Goal: Navigation & Orientation: Find specific page/section

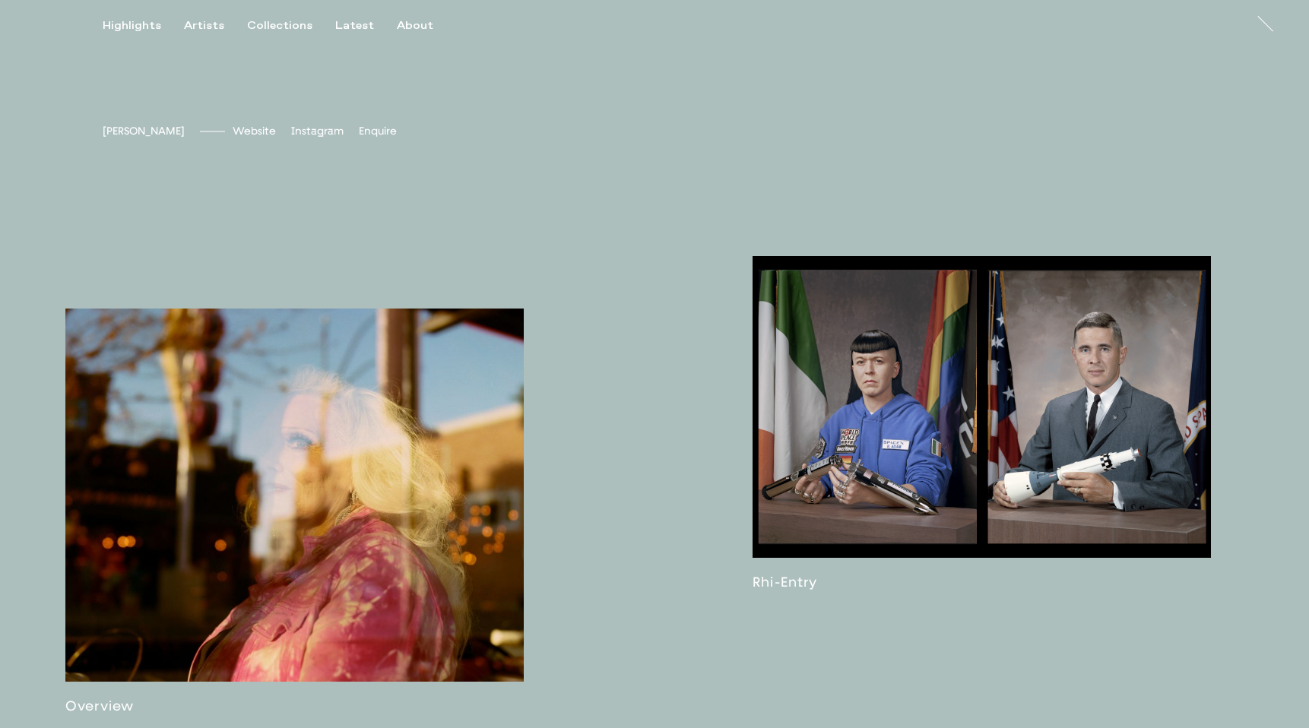
scroll to position [964, 0]
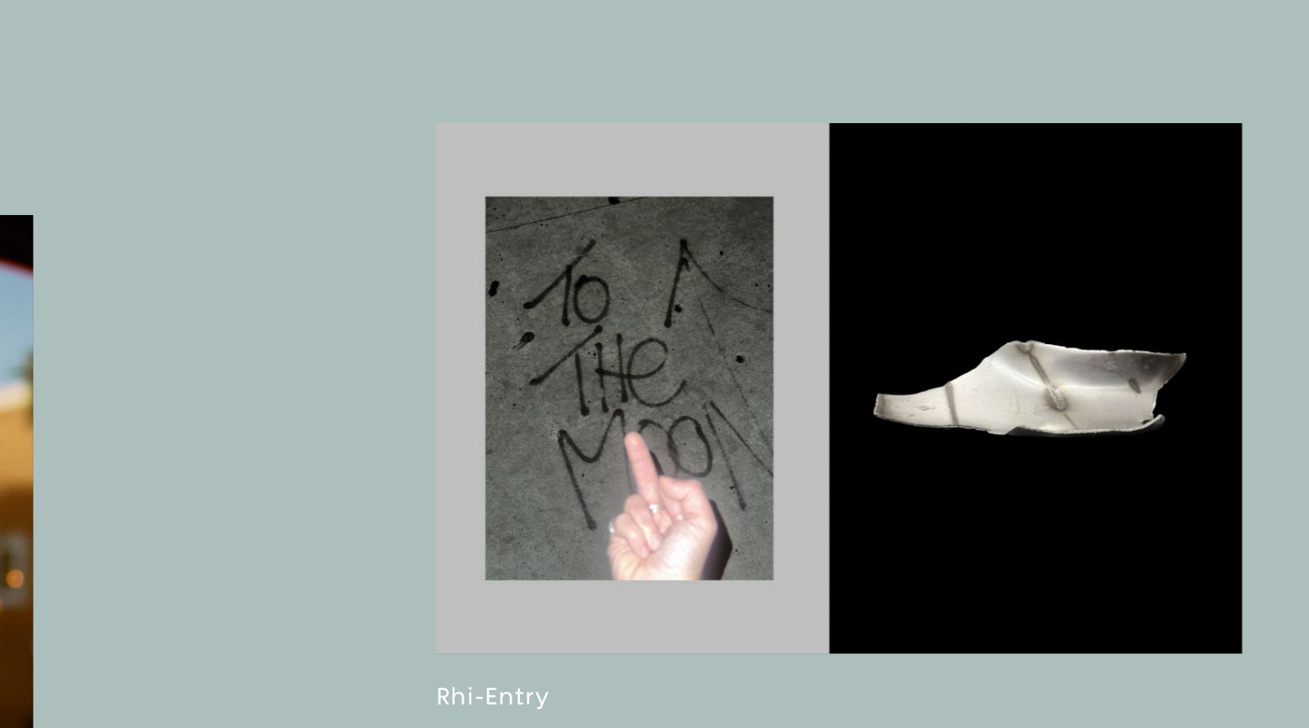
click at [1057, 381] on link at bounding box center [981, 402] width 458 height 334
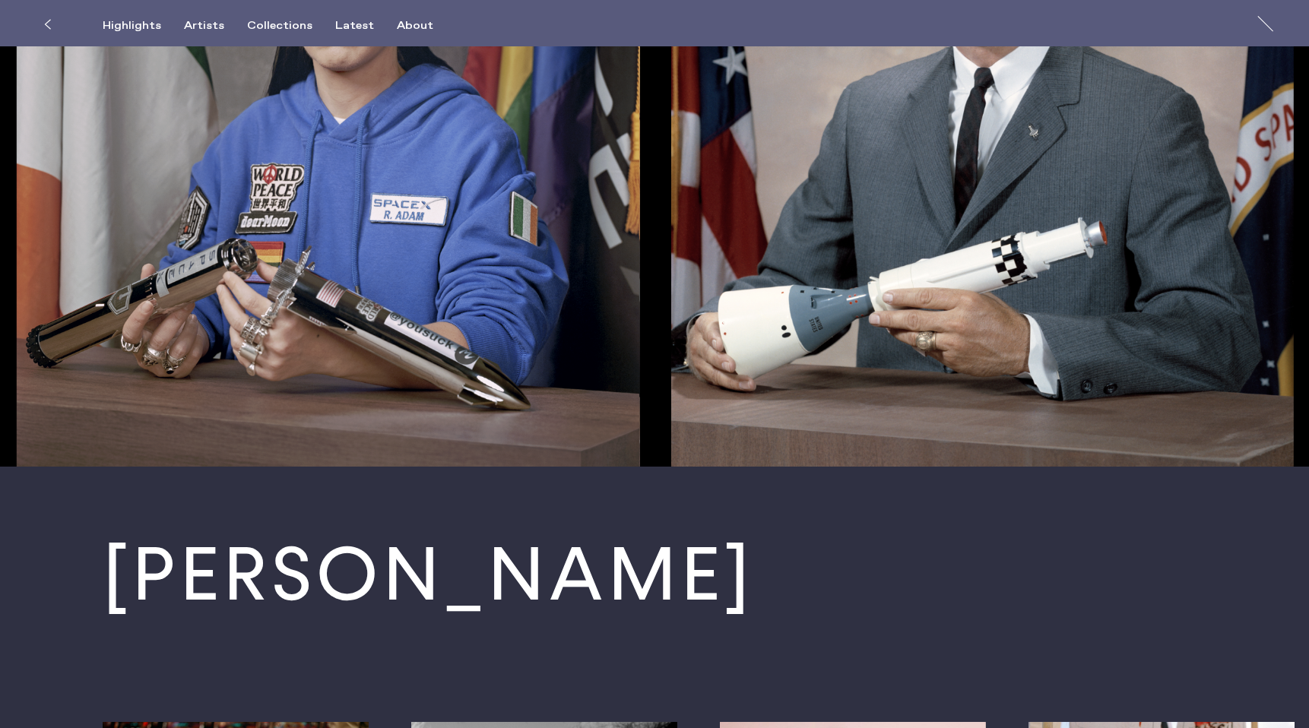
scroll to position [7862, 0]
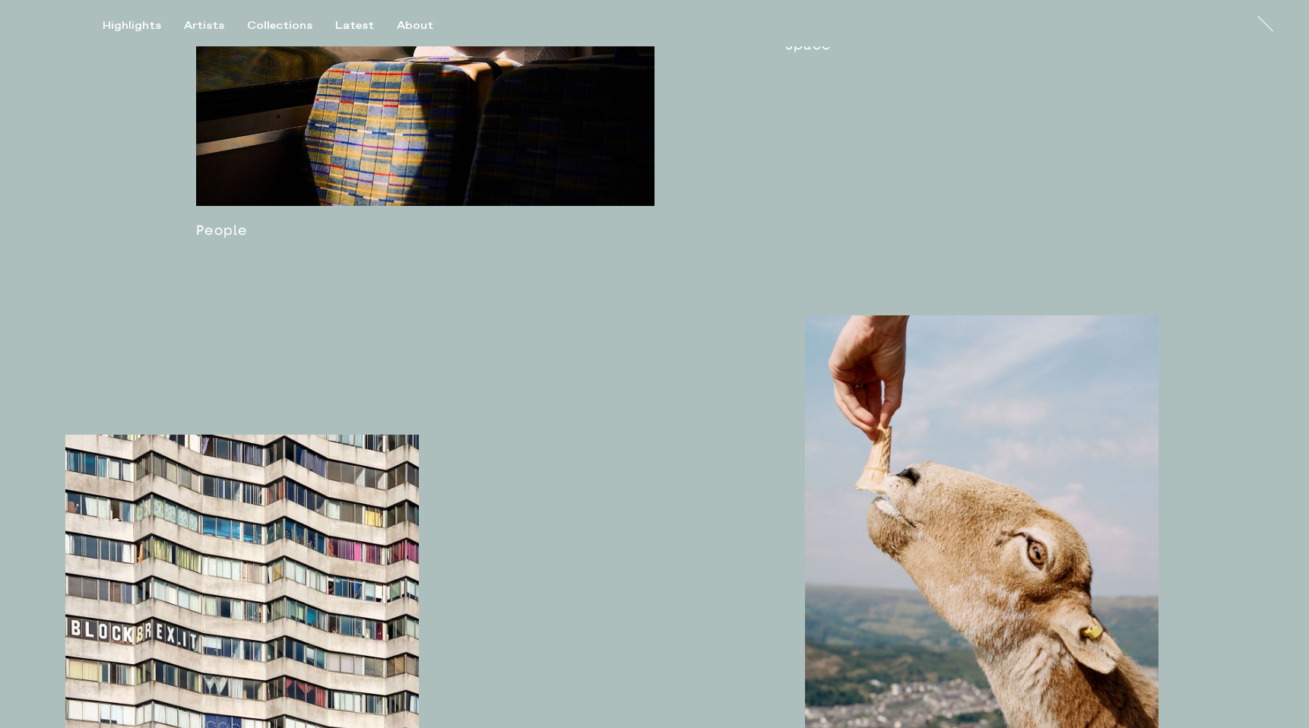
scroll to position [2055, 0]
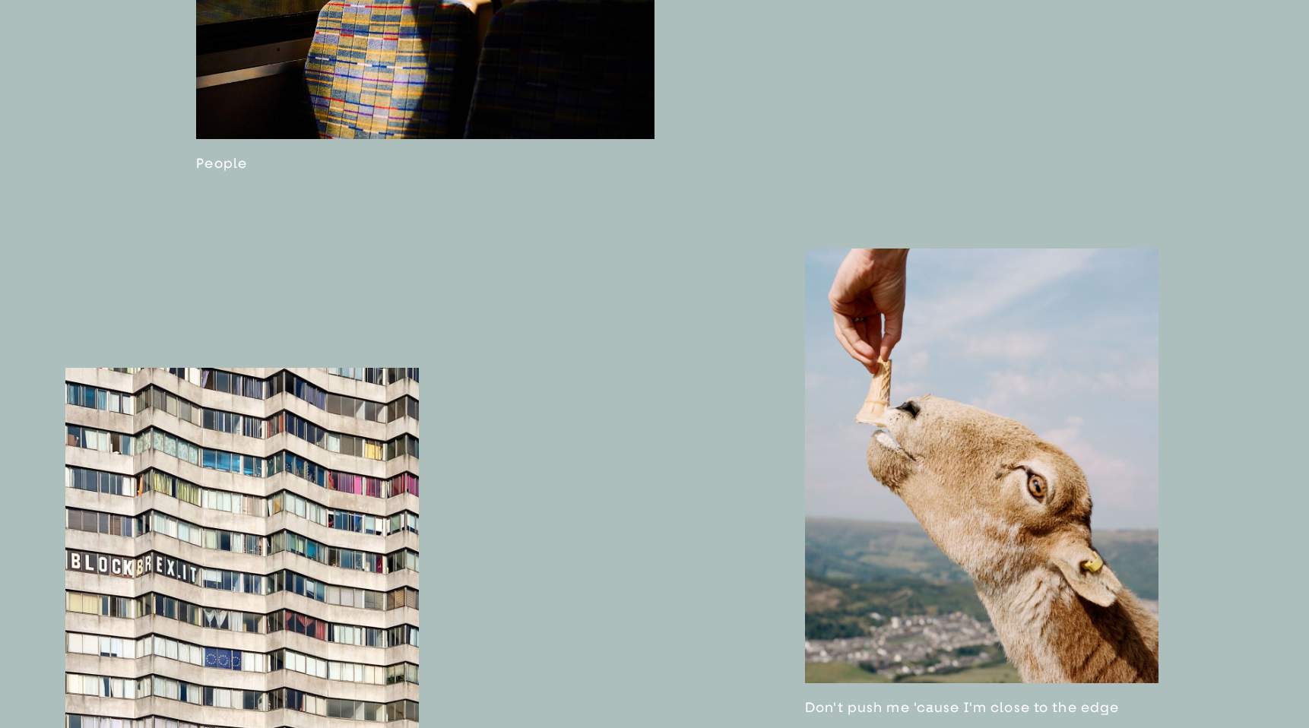
click at [254, 414] on link at bounding box center [241, 617] width 353 height 498
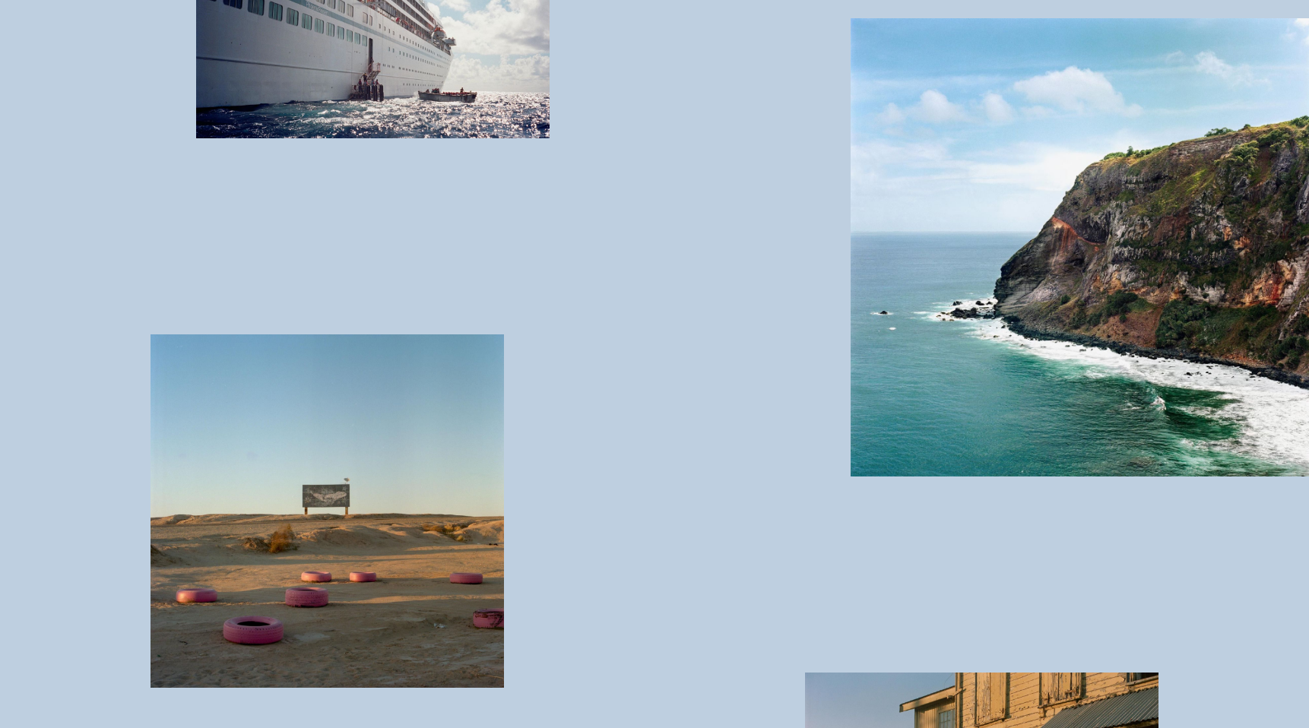
scroll to position [7262, 0]
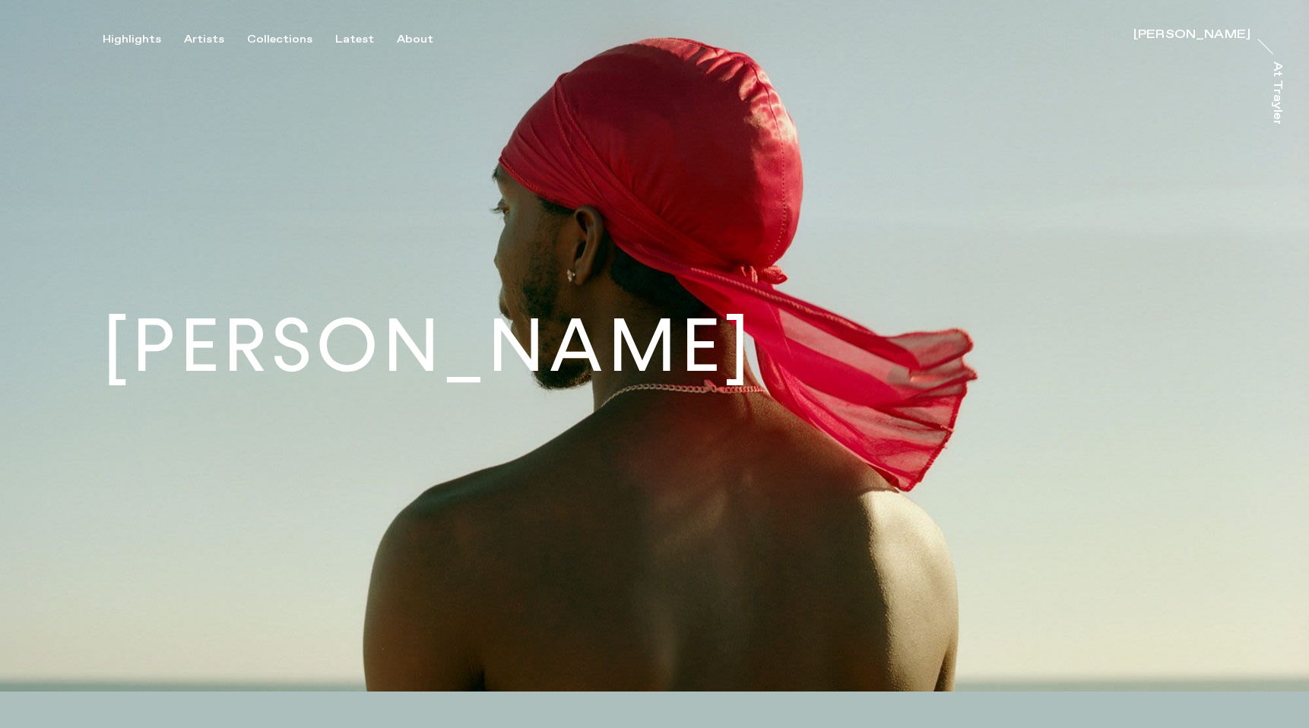
click at [199, 49] on img at bounding box center [654, 346] width 1309 height 692
click at [199, 39] on div "Artists" at bounding box center [204, 40] width 40 height 14
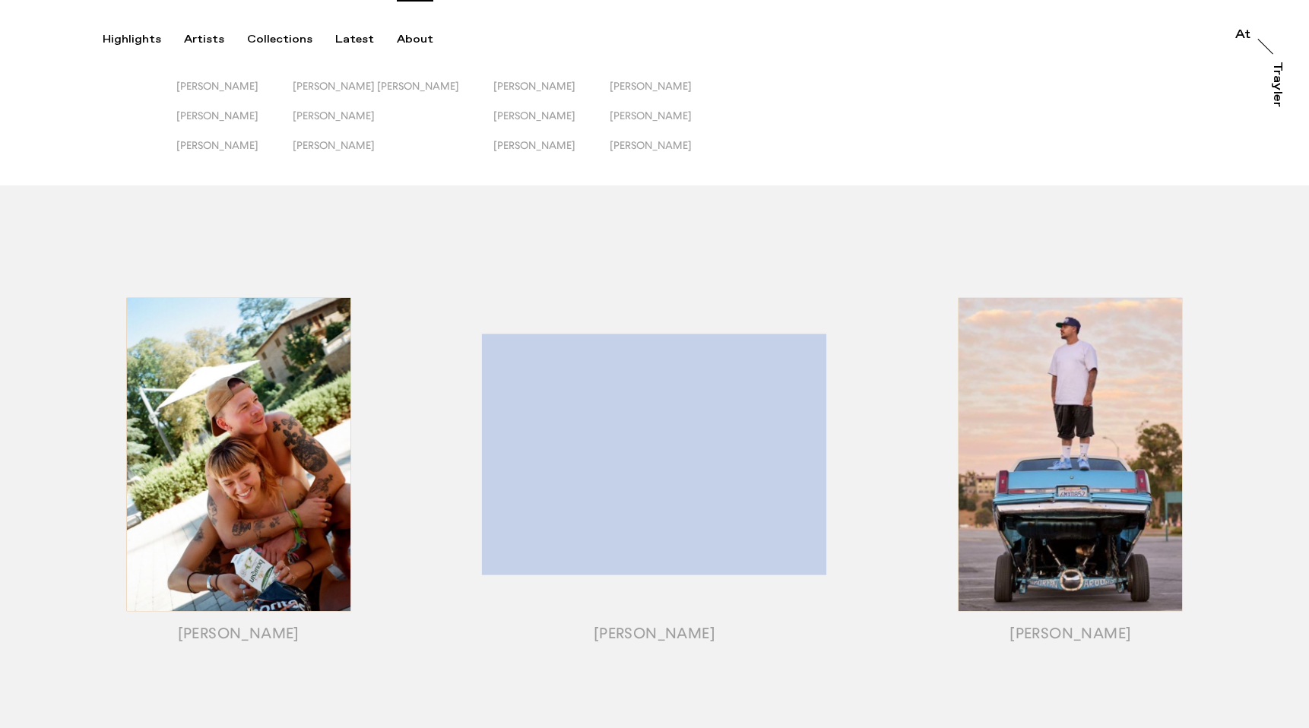
click at [399, 38] on div "About" at bounding box center [415, 40] width 36 height 14
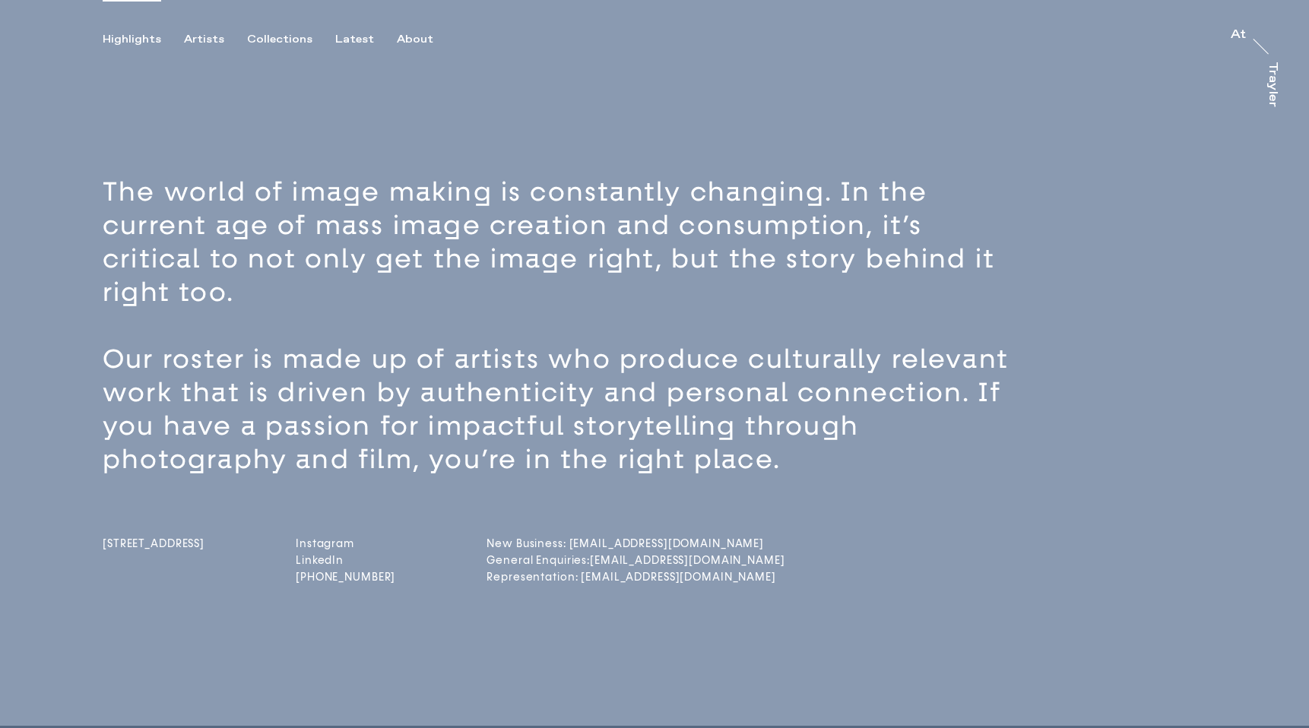
click at [135, 33] on div "Highlights" at bounding box center [132, 40] width 59 height 14
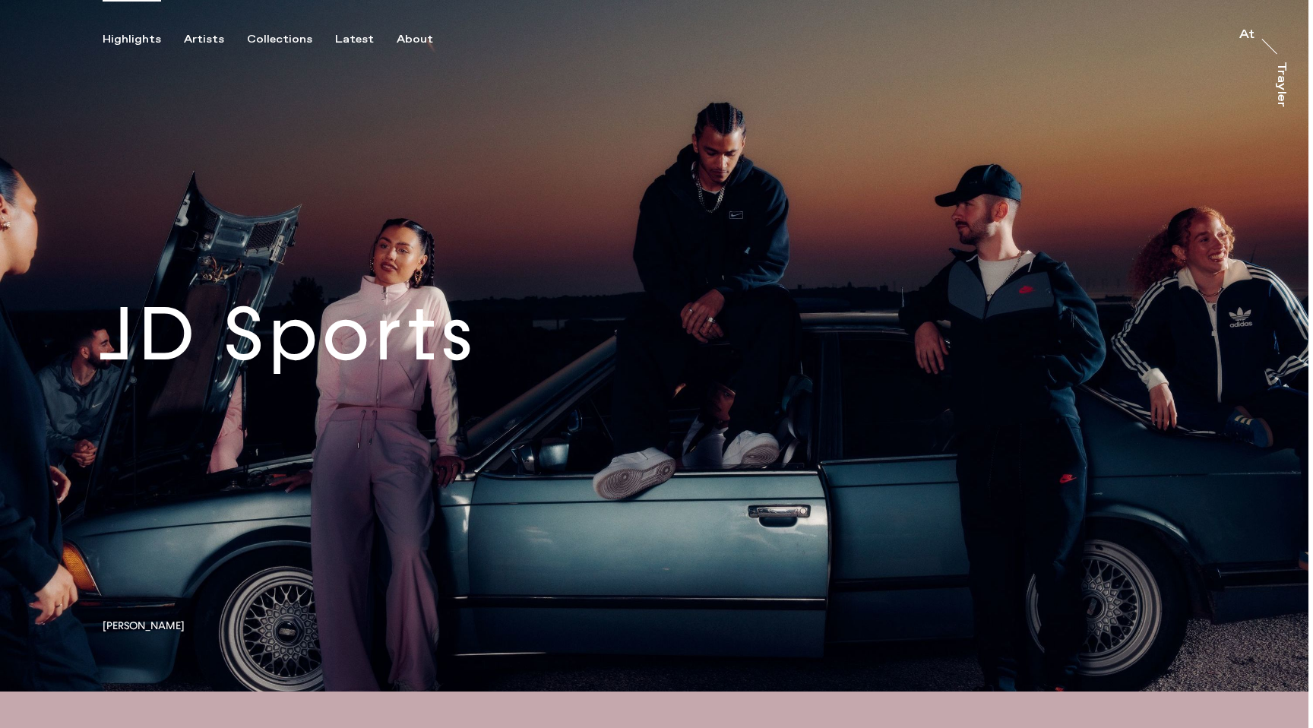
click at [145, 40] on div "Highlights" at bounding box center [132, 40] width 59 height 14
